Goal: Task Accomplishment & Management: Use online tool/utility

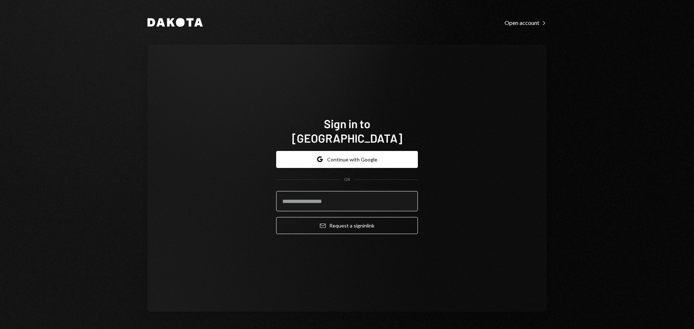
click at [300, 192] on input "email" at bounding box center [347, 201] width 142 height 20
type input "**********"
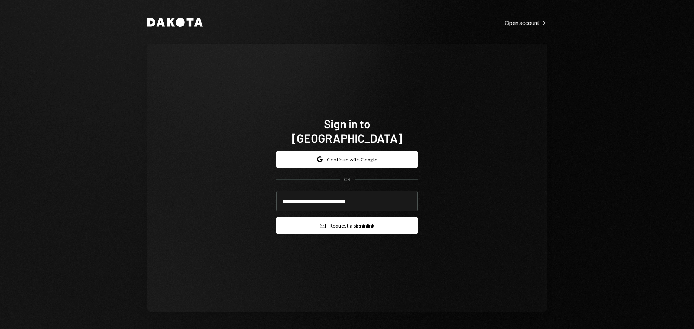
click at [295, 218] on button "Email Request a sign in link" at bounding box center [347, 225] width 142 height 17
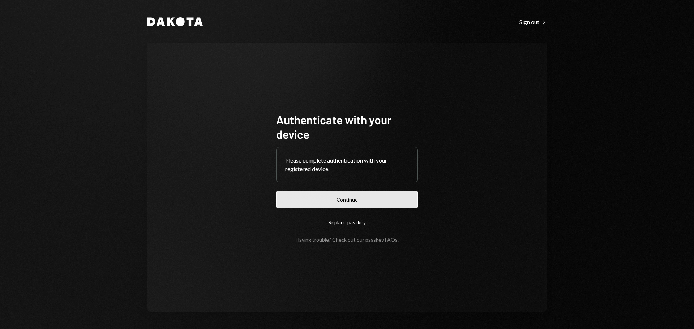
click at [388, 204] on button "Continue" at bounding box center [347, 199] width 142 height 17
